Goal: Transaction & Acquisition: Purchase product/service

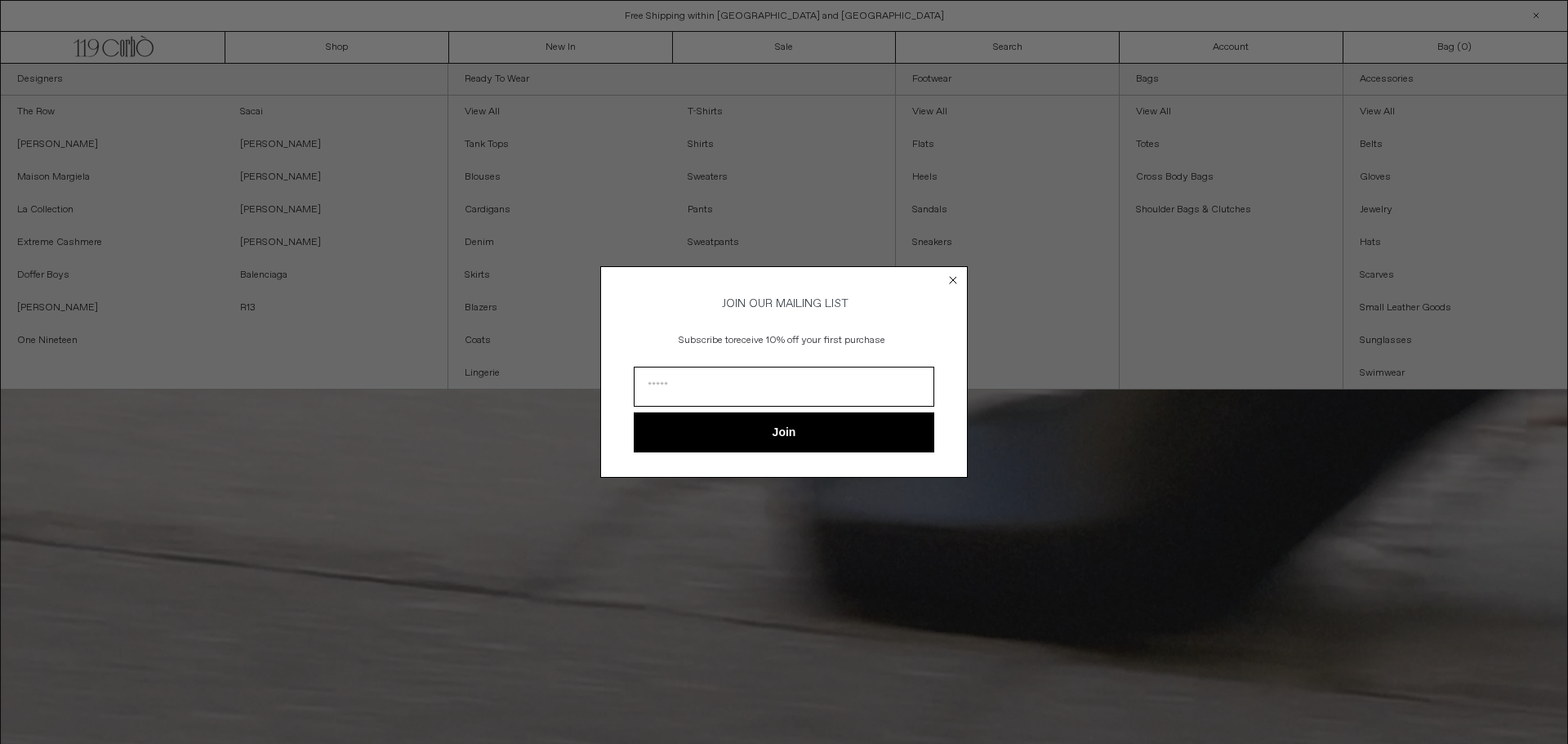
click at [956, 275] on circle "Close dialog" at bounding box center [954, 281] width 16 height 16
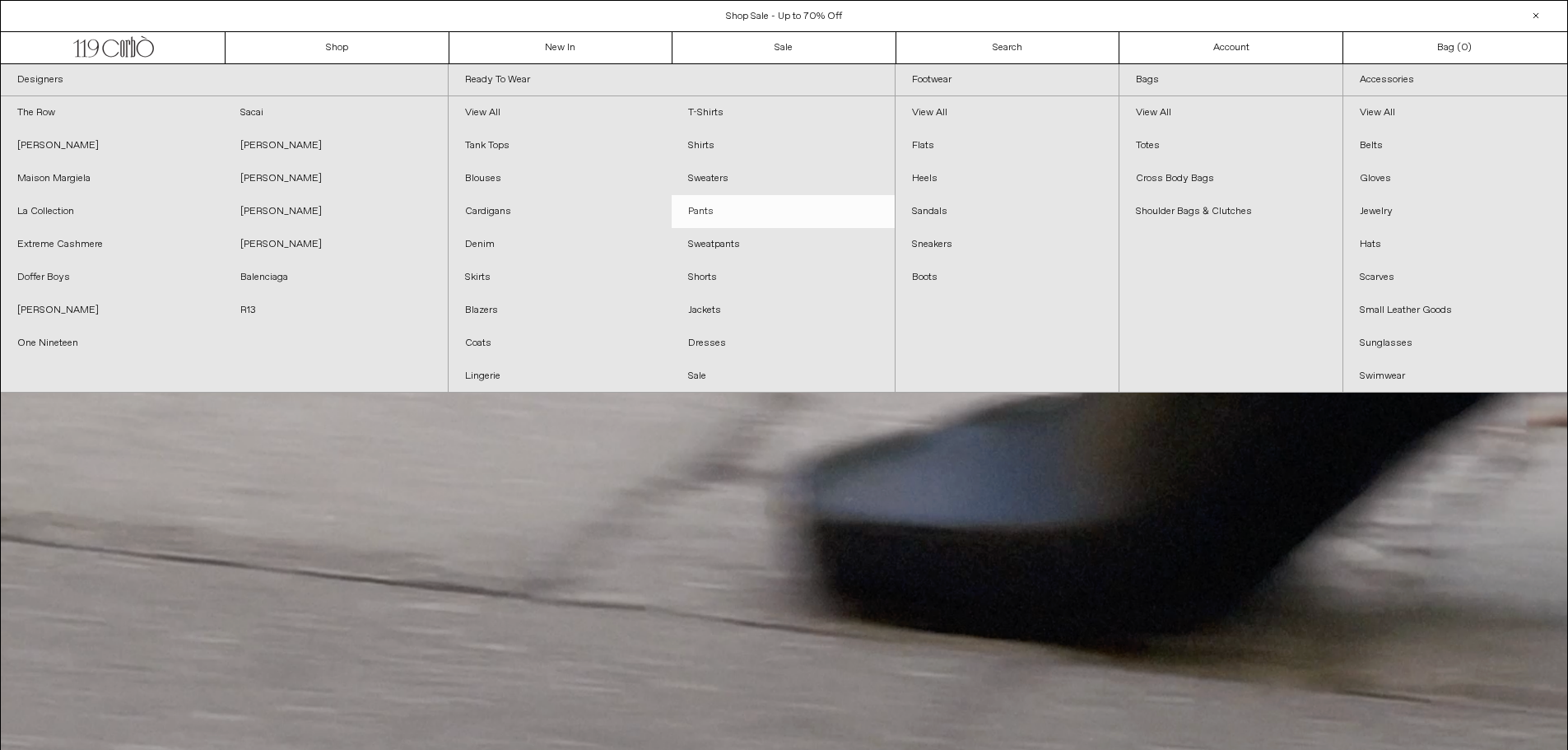
click at [698, 211] on link "Pants" at bounding box center [783, 211] width 223 height 33
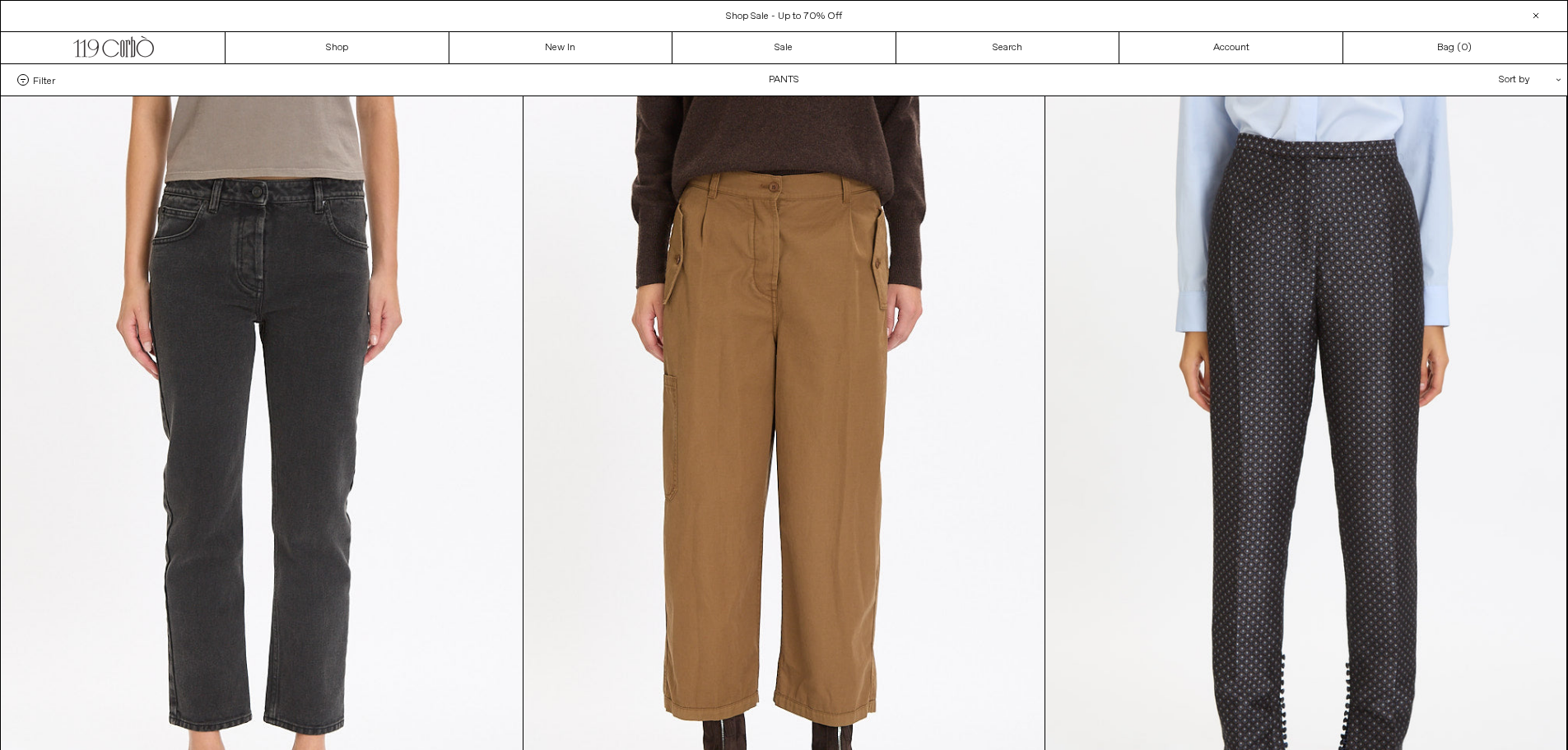
click at [1500, 73] on div "Sort by .cls-1{fill:#231f20}" at bounding box center [1476, 79] width 149 height 31
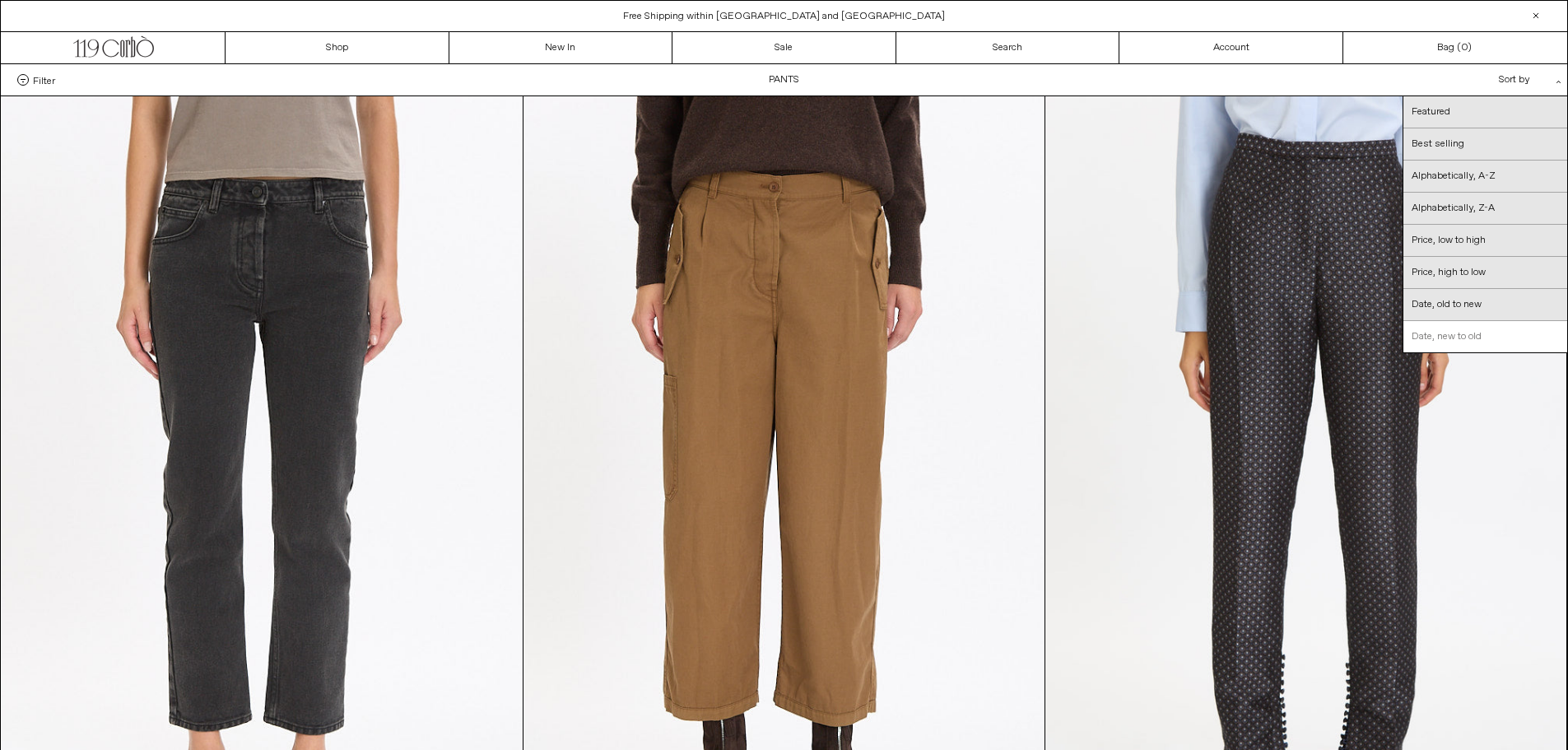
click at [1436, 337] on link "Date, new to old" at bounding box center [1485, 336] width 164 height 31
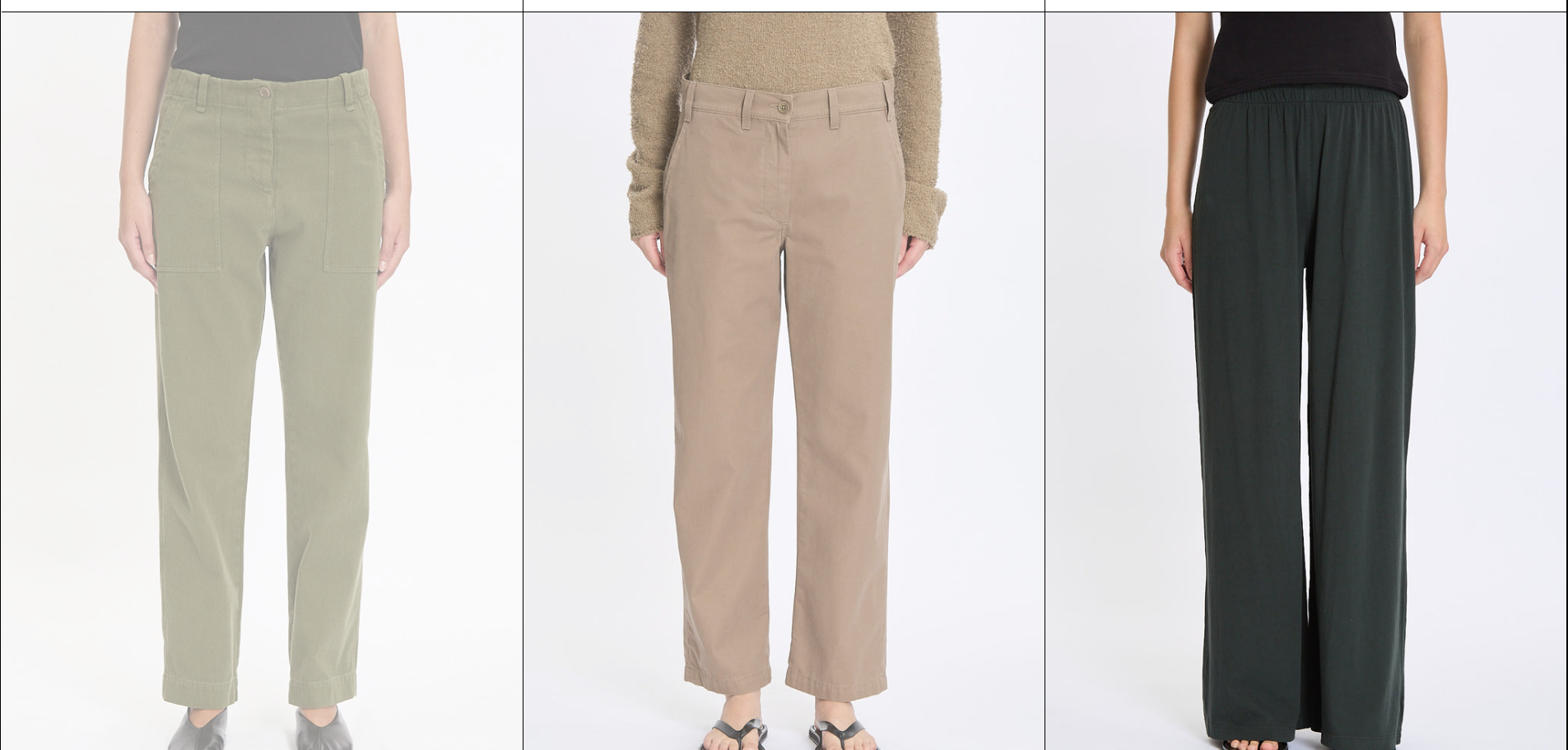
scroll to position [2288, 0]
